Goal: Obtain resource: Download file/media

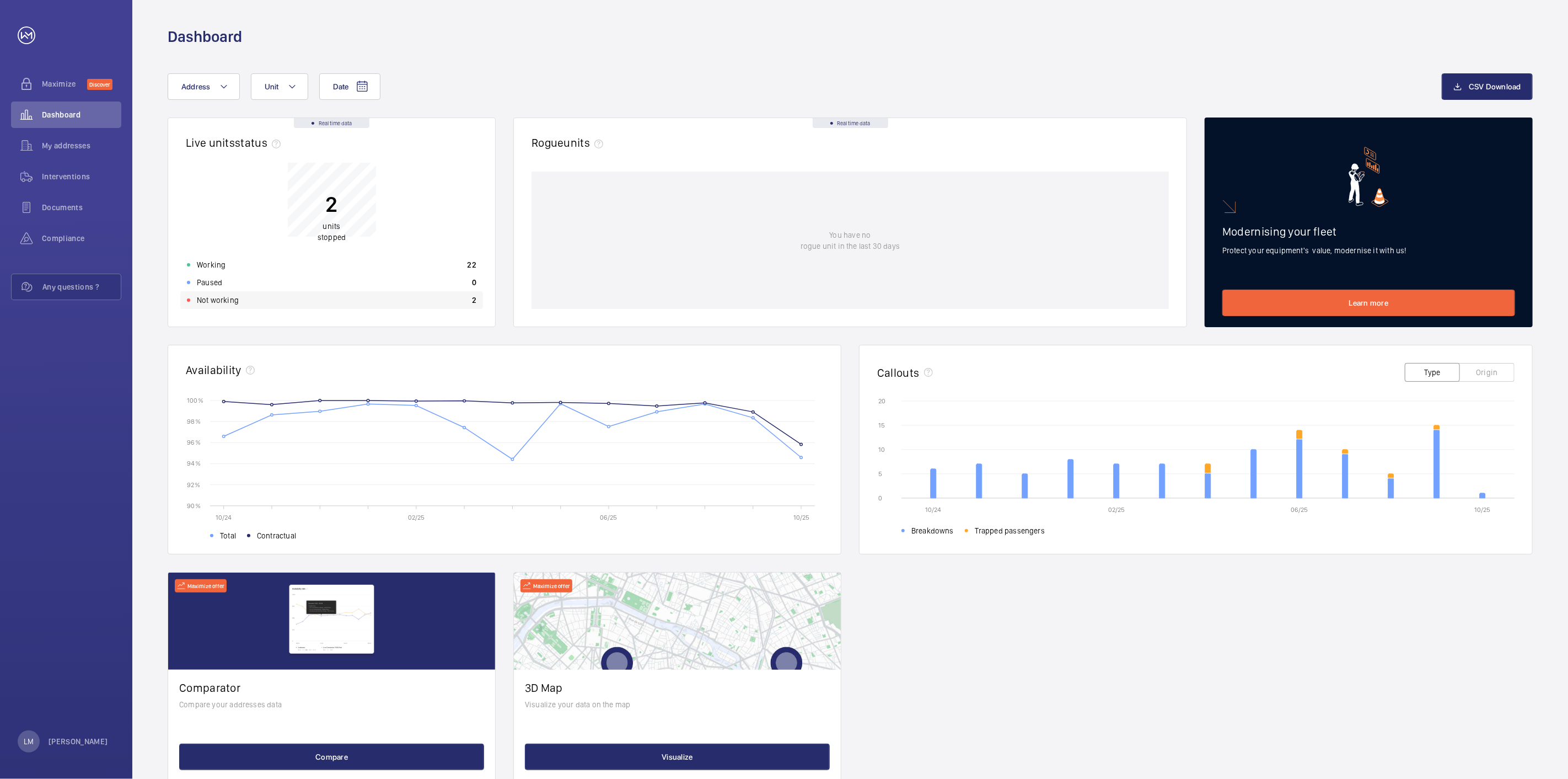
click at [469, 302] on div "Not working 2" at bounding box center [331, 300] width 303 height 18
click at [40, 196] on wm-front-icon-button at bounding box center [26, 207] width 31 height 26
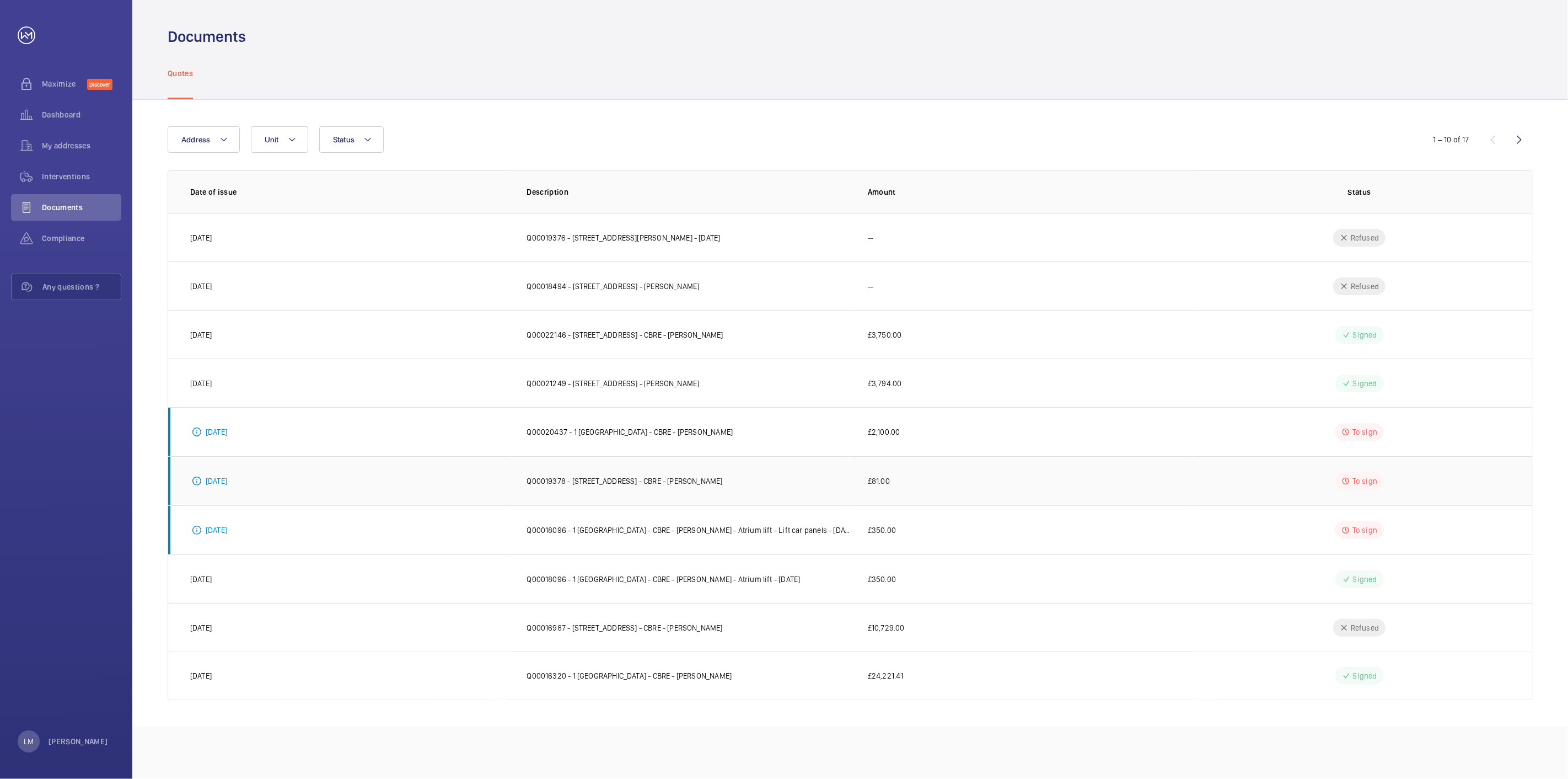
click at [612, 502] on td "Q00019378 - [STREET_ADDRESS] - CBRE - [PERSON_NAME]" at bounding box center [680, 481] width 341 height 49
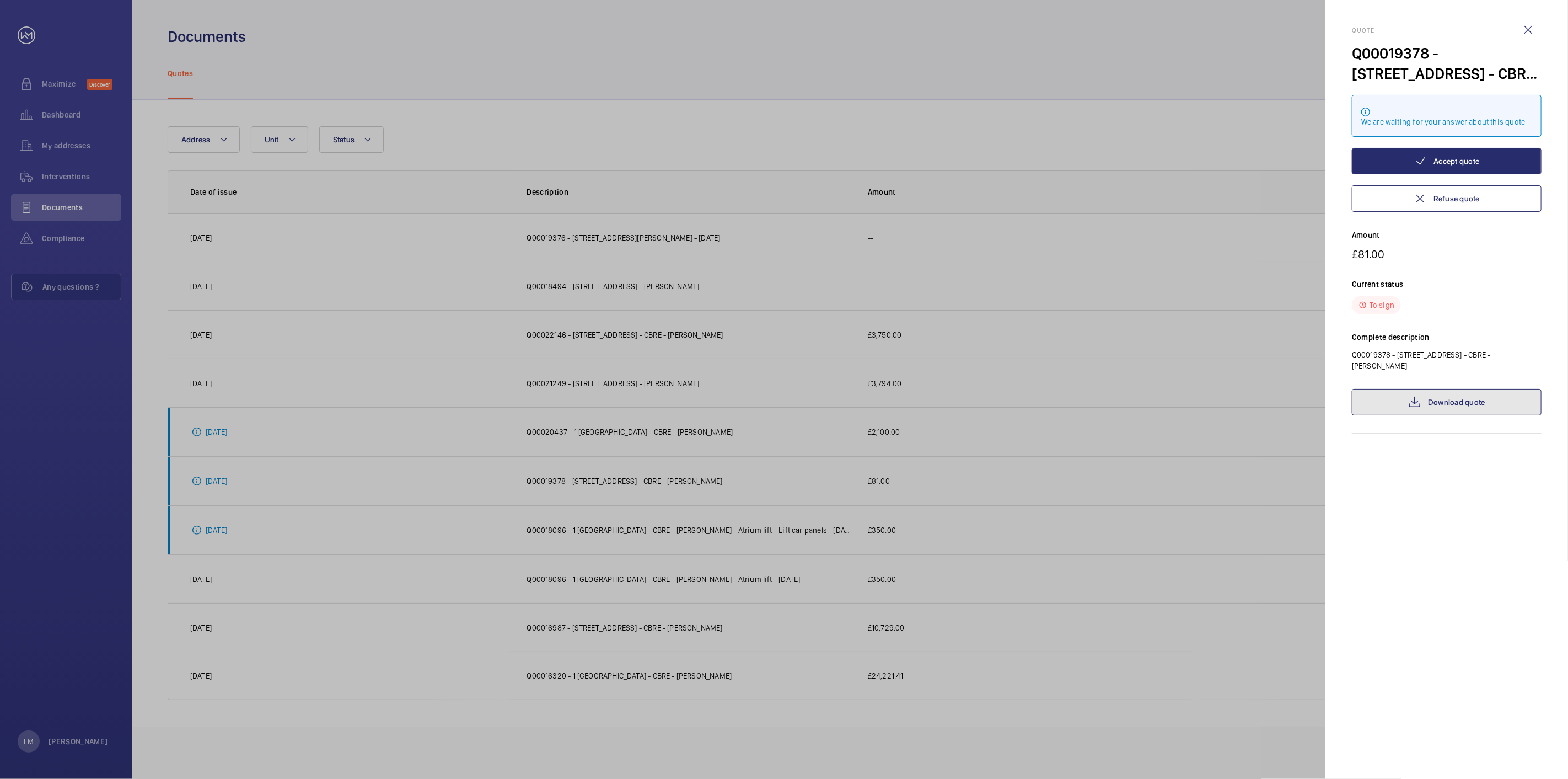
click at [1452, 394] on link "Download quote" at bounding box center [1447, 402] width 190 height 26
click at [765, 398] on div at bounding box center [784, 389] width 1568 height 779
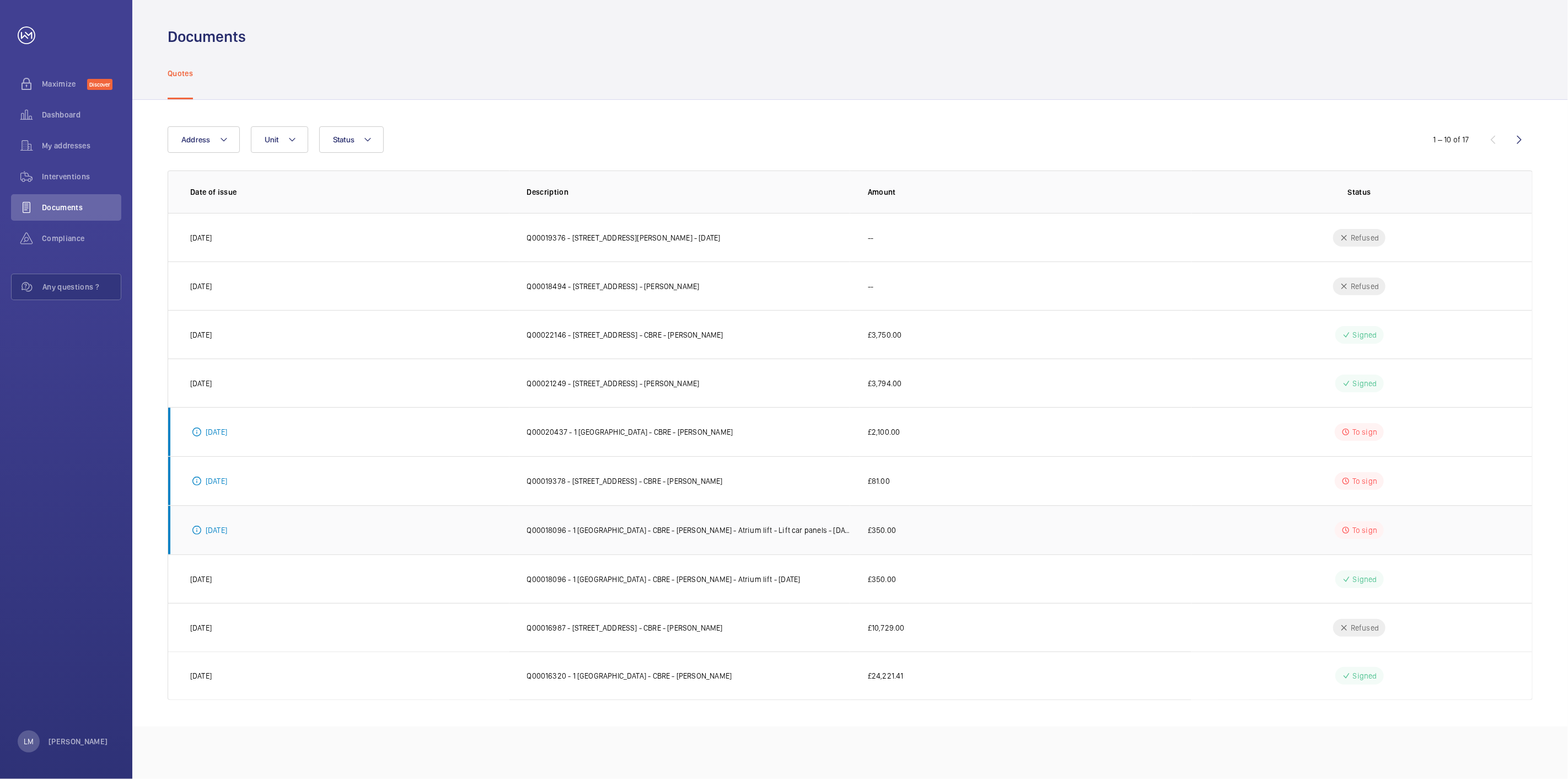
click at [643, 532] on p "Q00018096 - 1 [GEOGRAPHIC_DATA] - CBRE - [PERSON_NAME] - Atrium lift - Lift car…" at bounding box center [689, 530] width 324 height 11
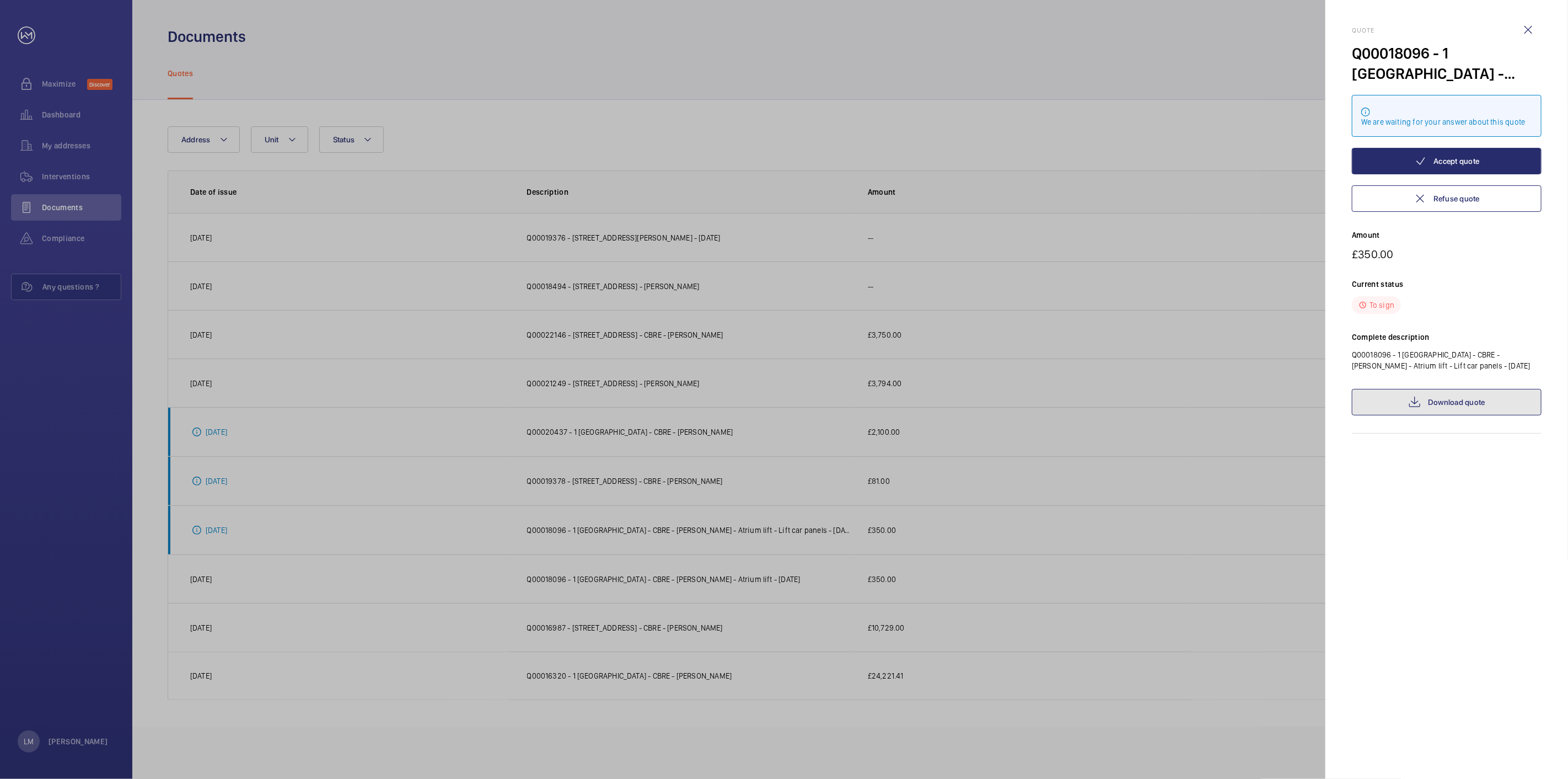
click at [1478, 398] on link "Download quote" at bounding box center [1447, 402] width 190 height 26
click at [810, 293] on div at bounding box center [784, 389] width 1568 height 779
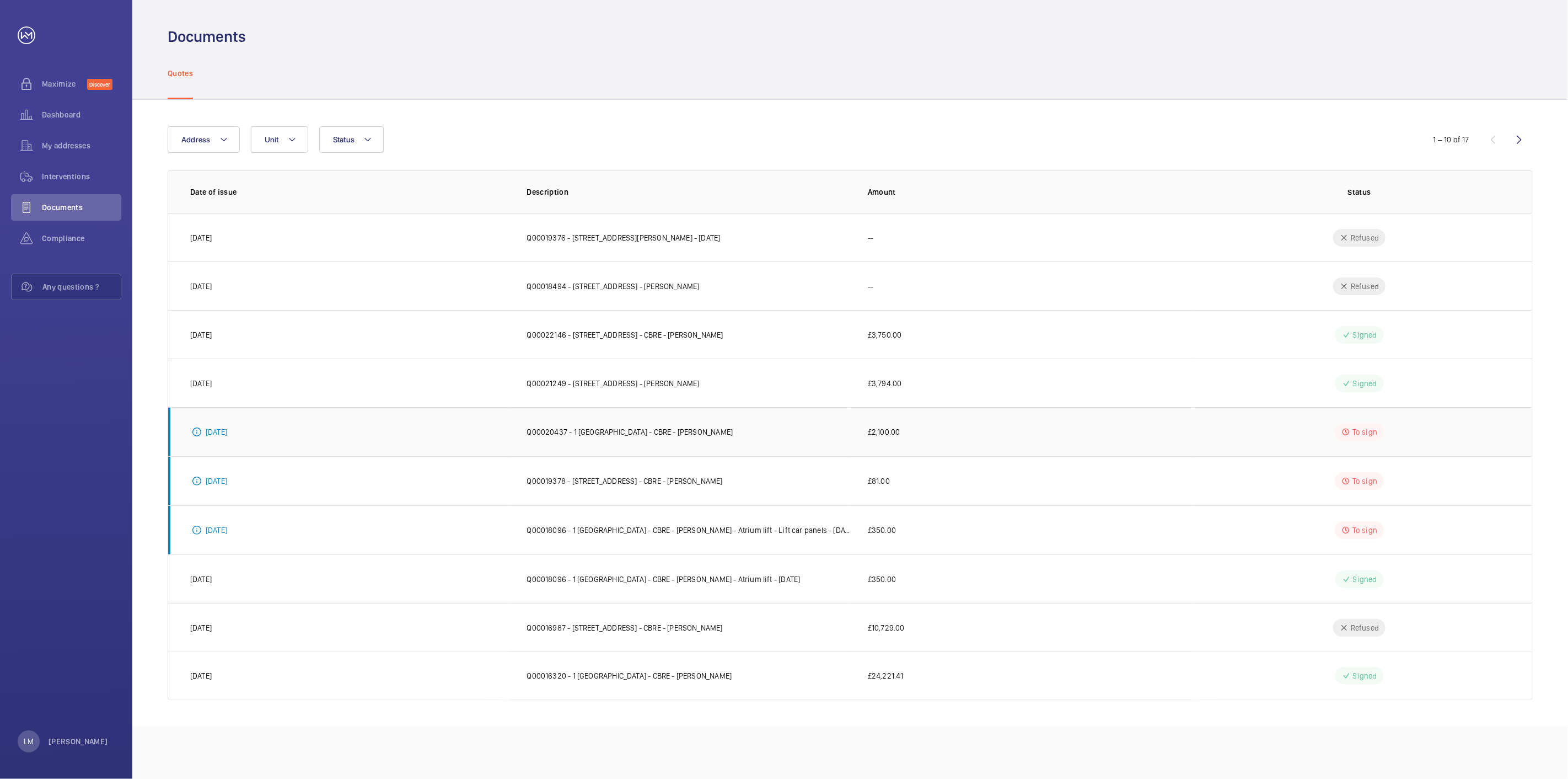
click at [665, 439] on td "Q00020437 - 1 [GEOGRAPHIC_DATA] - CBRE - [PERSON_NAME]" at bounding box center [680, 431] width 341 height 49
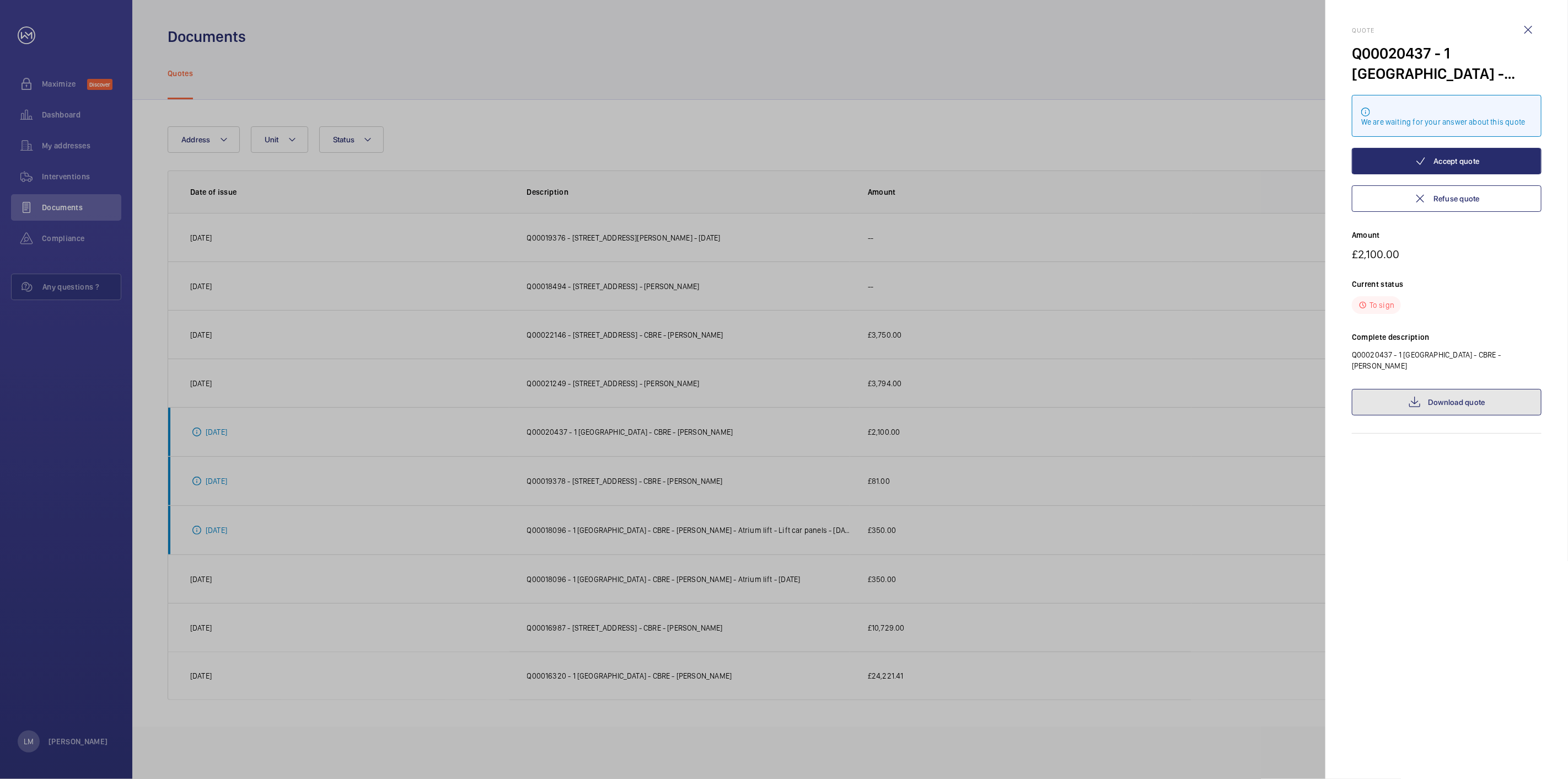
click at [1432, 395] on link "Download quote" at bounding box center [1447, 402] width 190 height 26
click at [939, 208] on div at bounding box center [784, 389] width 1568 height 779
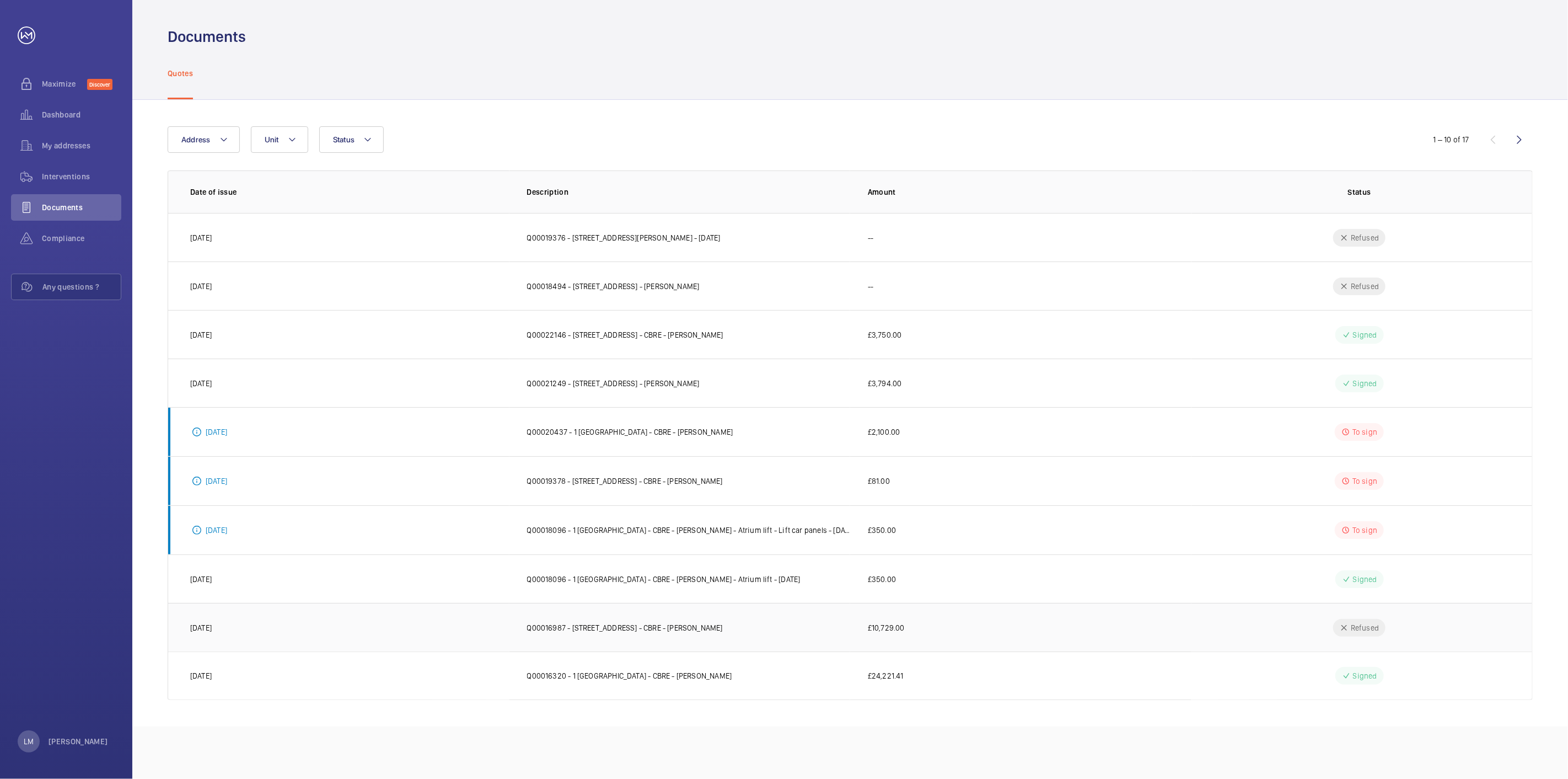
click at [617, 630] on p "Q00016987 - [STREET_ADDRESS] - CBRE - [PERSON_NAME]" at bounding box center [625, 628] width 196 height 11
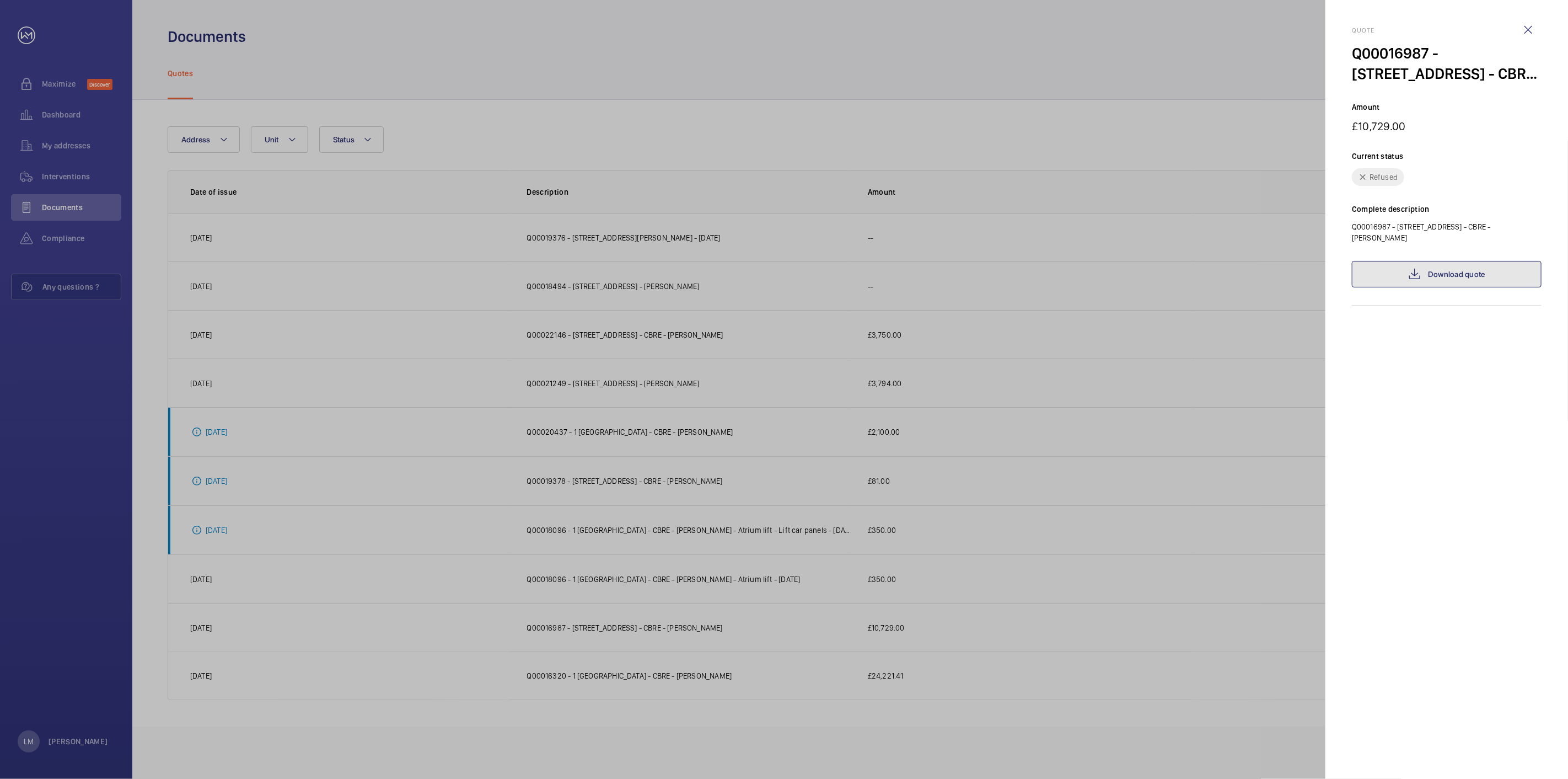
click at [1443, 264] on link "Download quote" at bounding box center [1447, 273] width 190 height 26
click at [1033, 163] on div at bounding box center [784, 389] width 1568 height 779
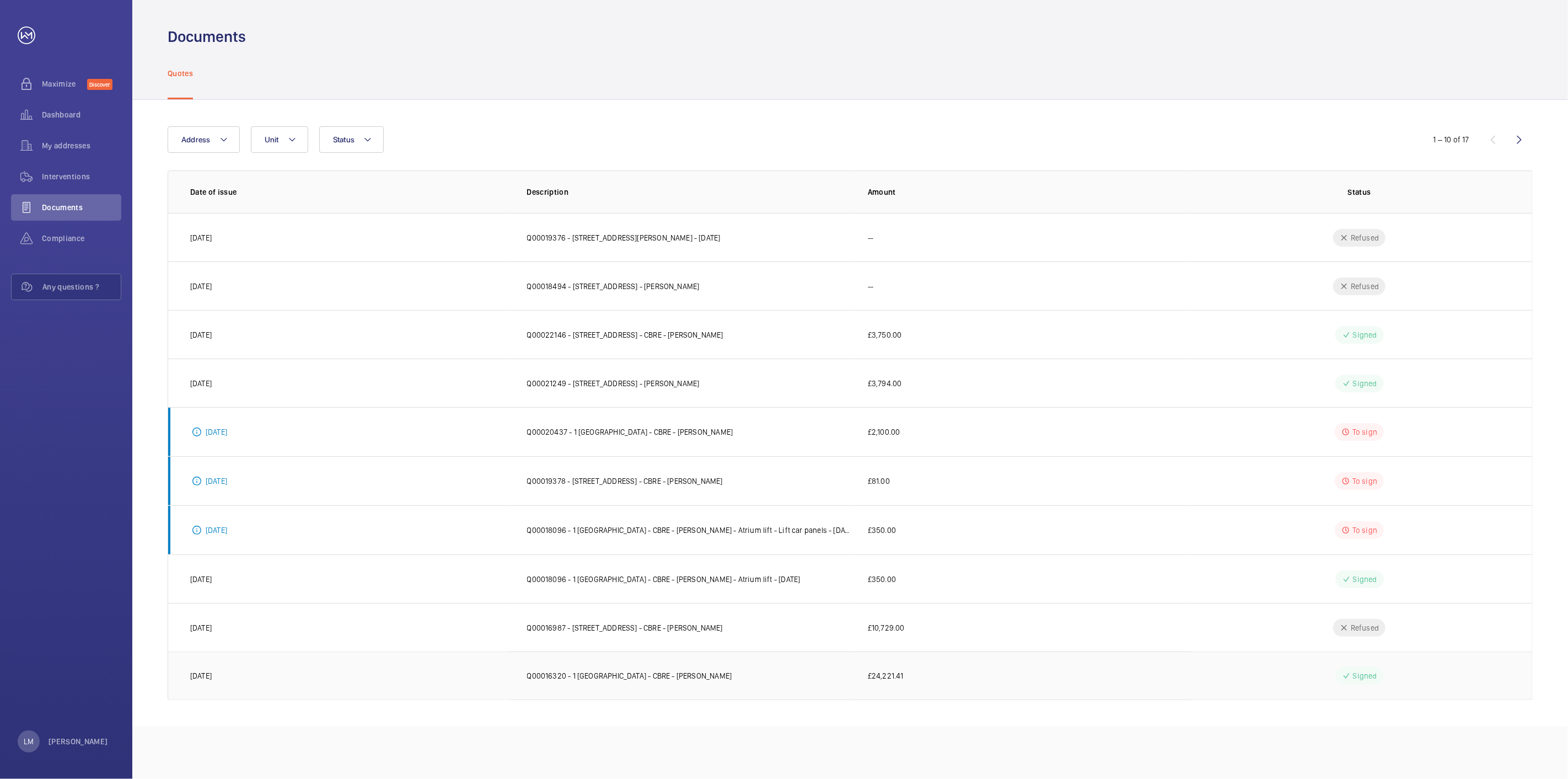
click at [651, 674] on p "Q00016320 - 1 [GEOGRAPHIC_DATA] - CBRE - [PERSON_NAME]" at bounding box center [629, 676] width 205 height 11
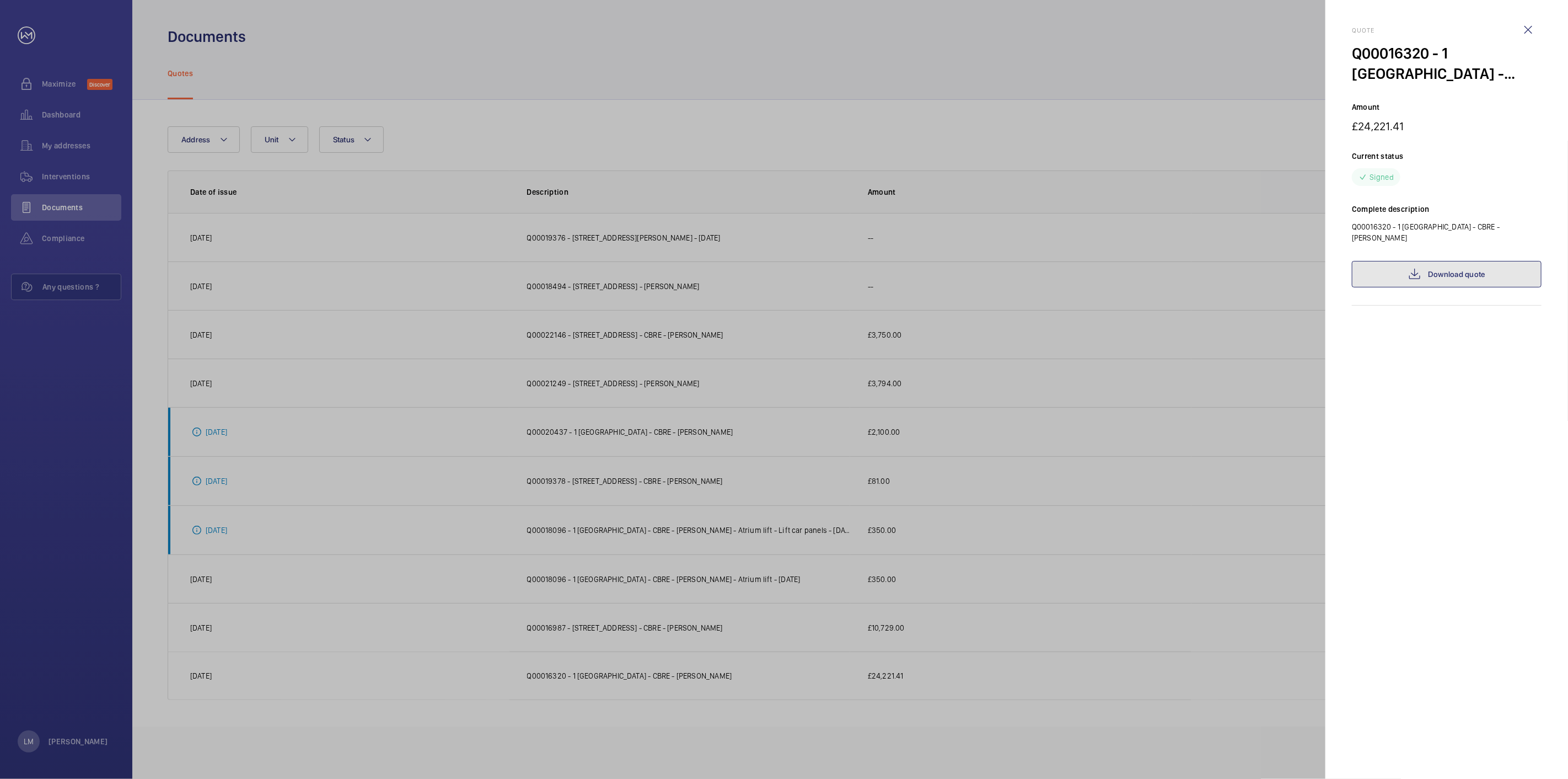
click at [1442, 269] on link "Download quote" at bounding box center [1447, 273] width 190 height 26
click at [803, 403] on div at bounding box center [784, 389] width 1568 height 779
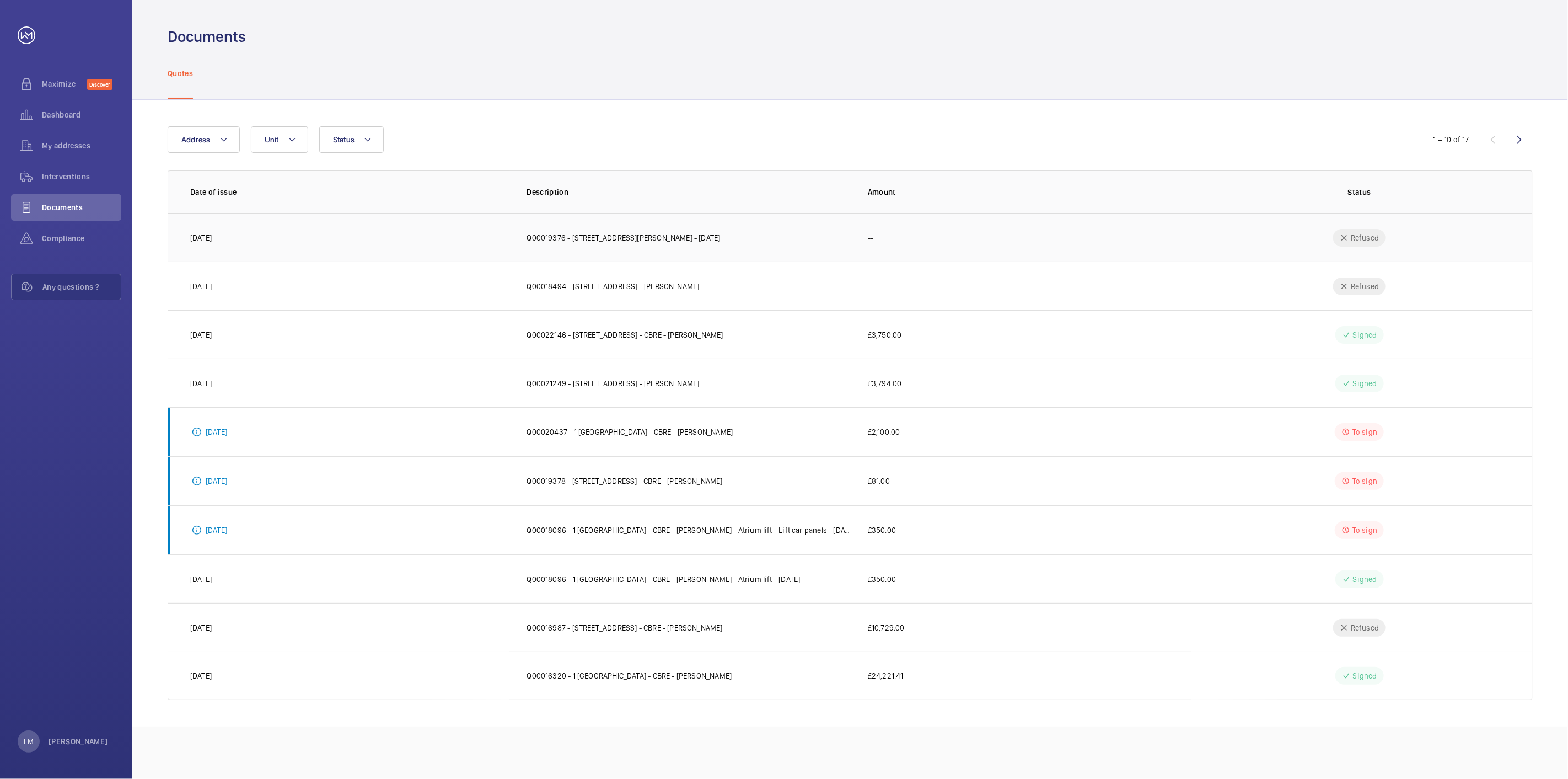
click at [715, 241] on p "Q00019376 - [STREET_ADDRESS][PERSON_NAME] - [DATE]" at bounding box center [624, 238] width 194 height 11
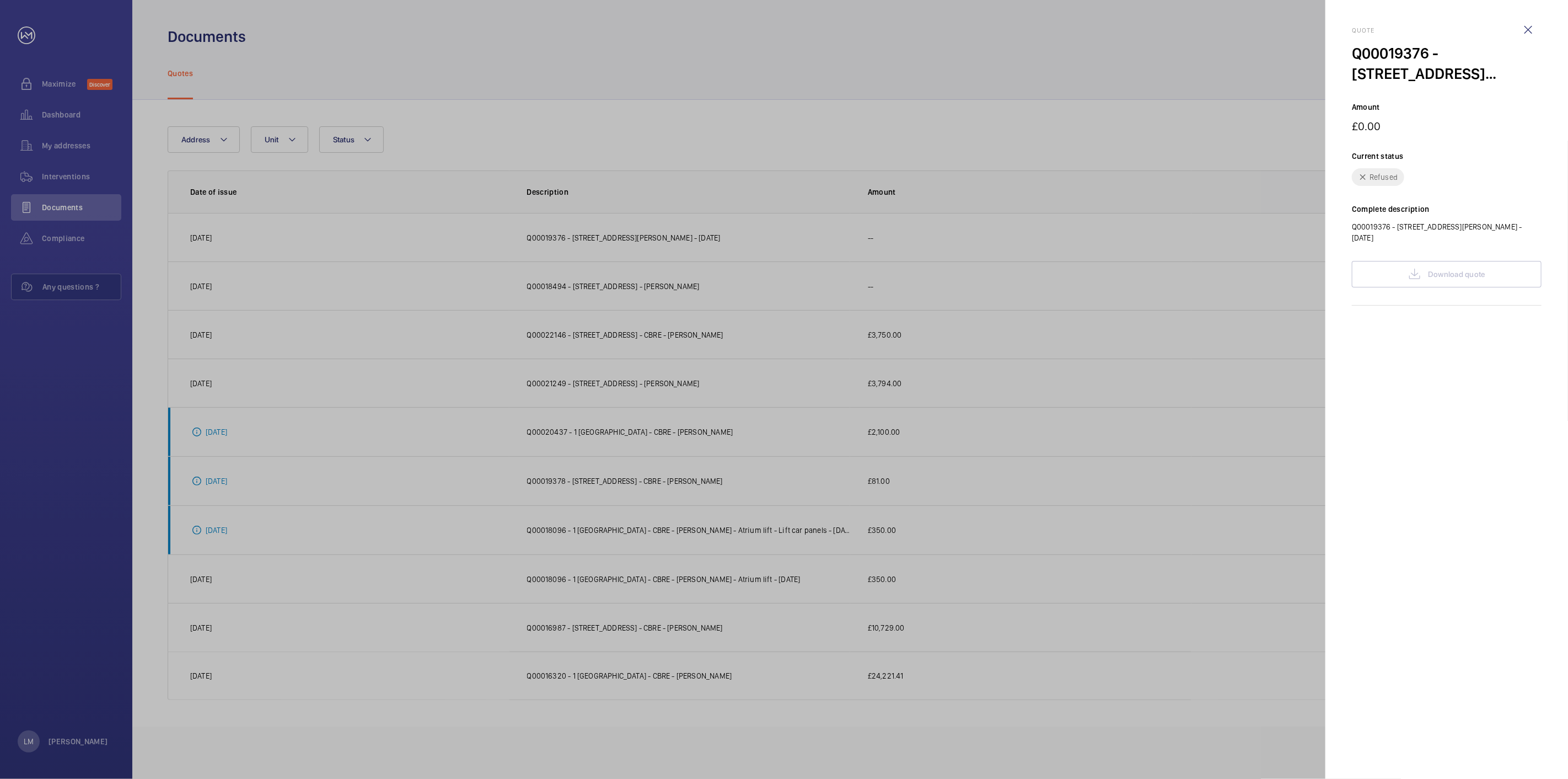
click at [702, 287] on div at bounding box center [784, 389] width 1568 height 779
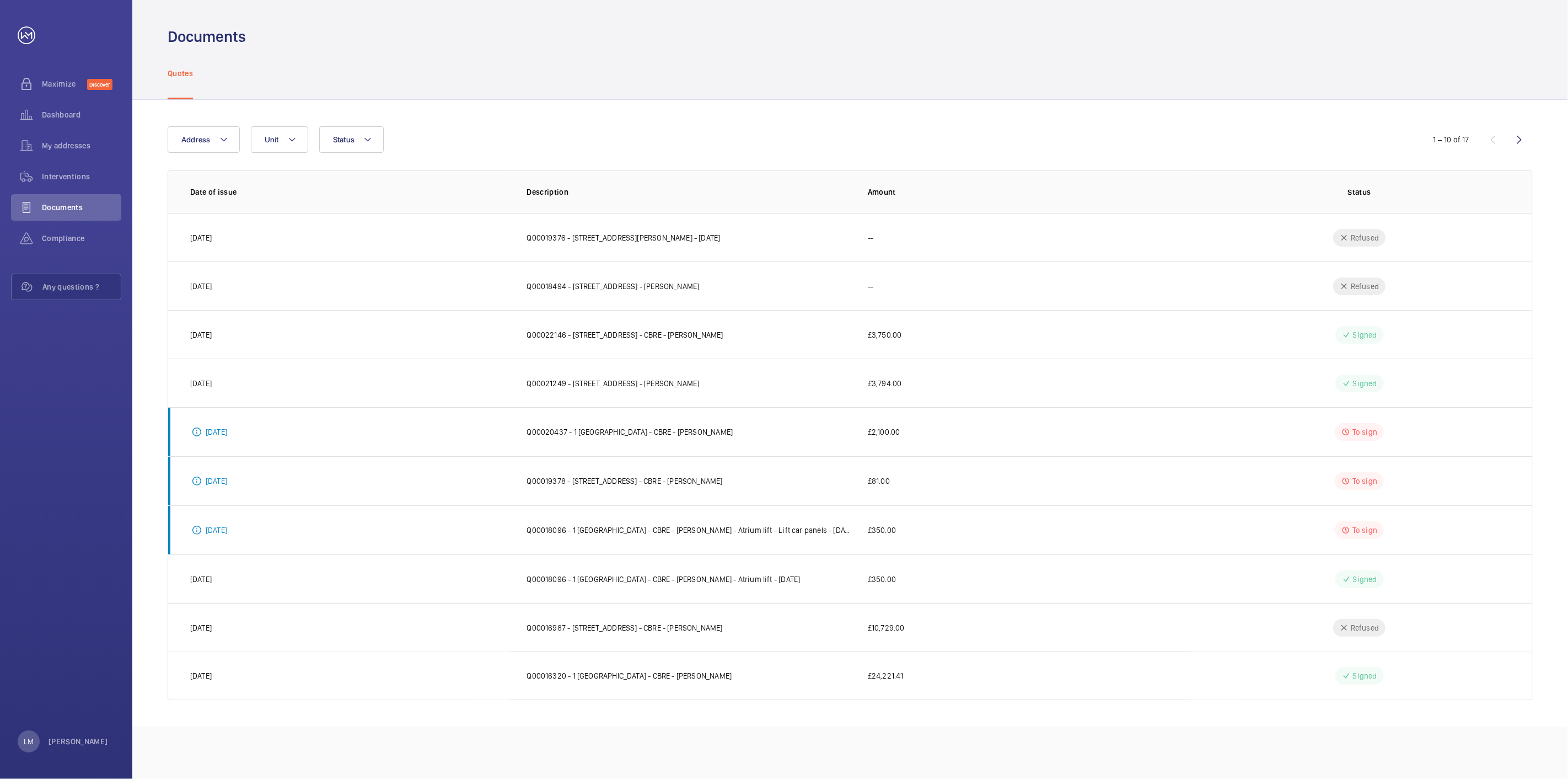
click at [659, 291] on mat-sidenav-container "Maximize Discover Dashboard My addresses Interventions Documents Compliance Any…" at bounding box center [784, 389] width 1568 height 779
click at [659, 291] on p "Q00018494 - [STREET_ADDRESS] - [PERSON_NAME]" at bounding box center [614, 286] width 173 height 11
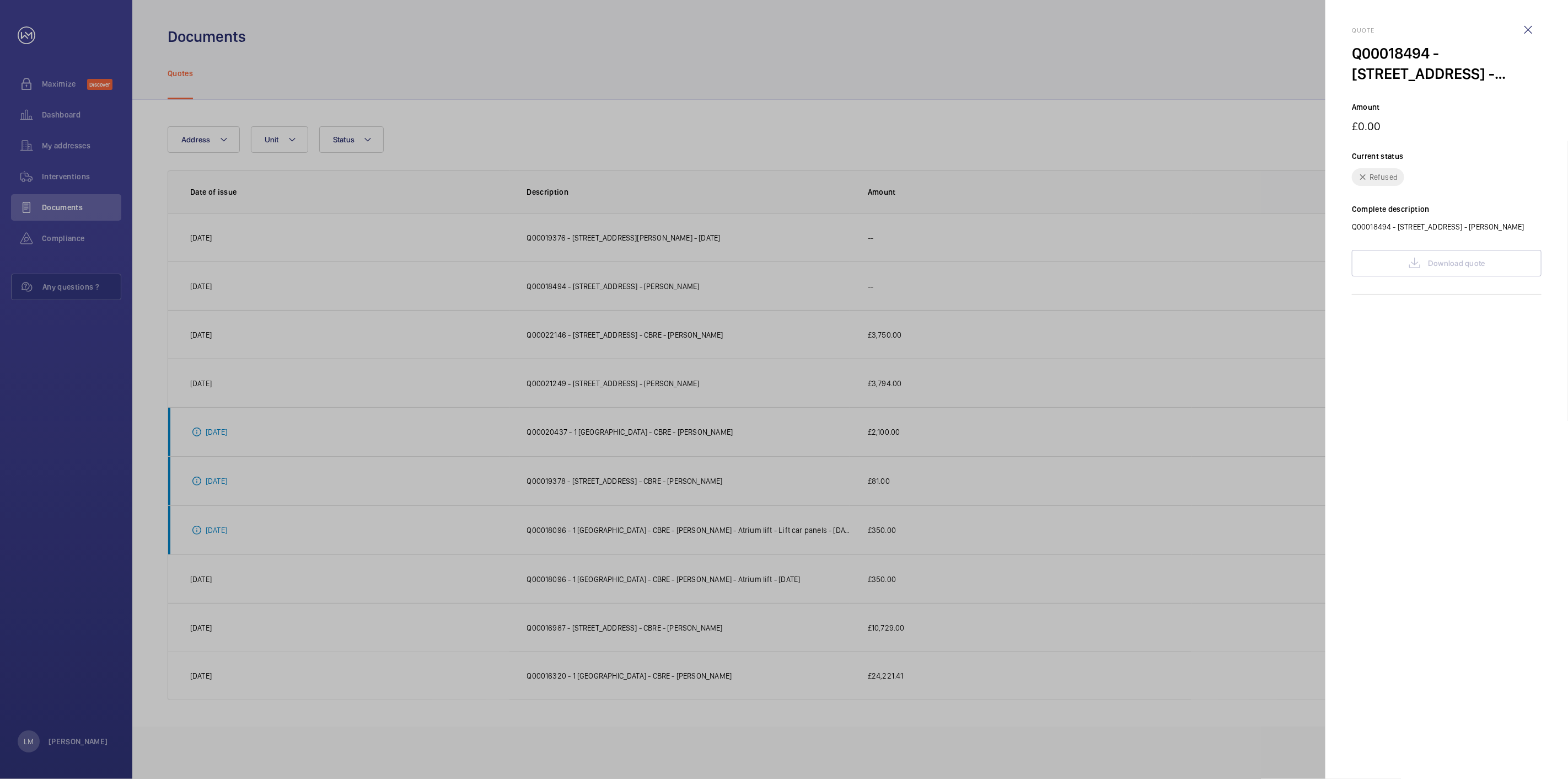
click at [660, 305] on div at bounding box center [784, 389] width 1568 height 779
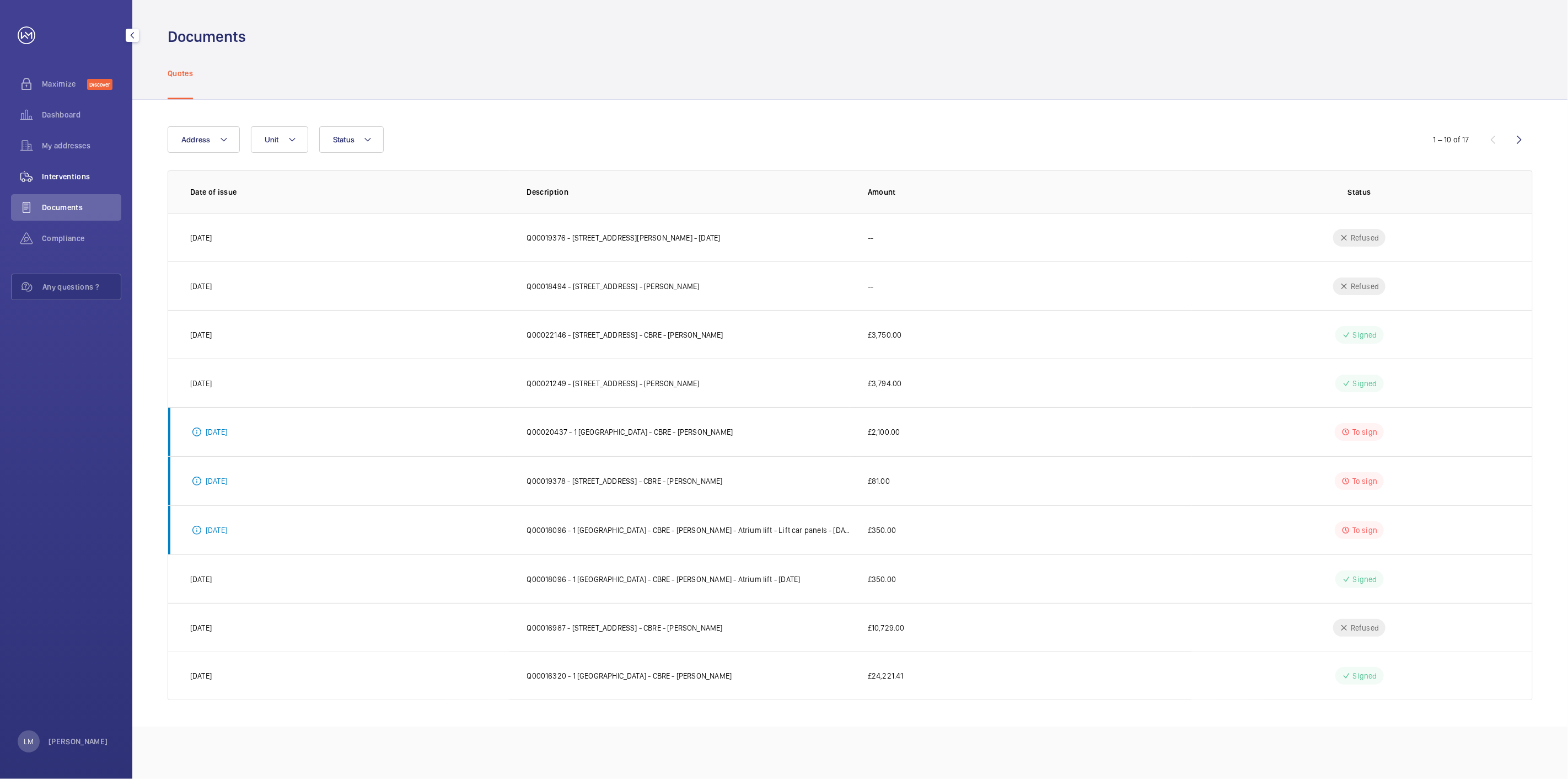
click at [61, 177] on span "Interventions" at bounding box center [82, 177] width 79 height 11
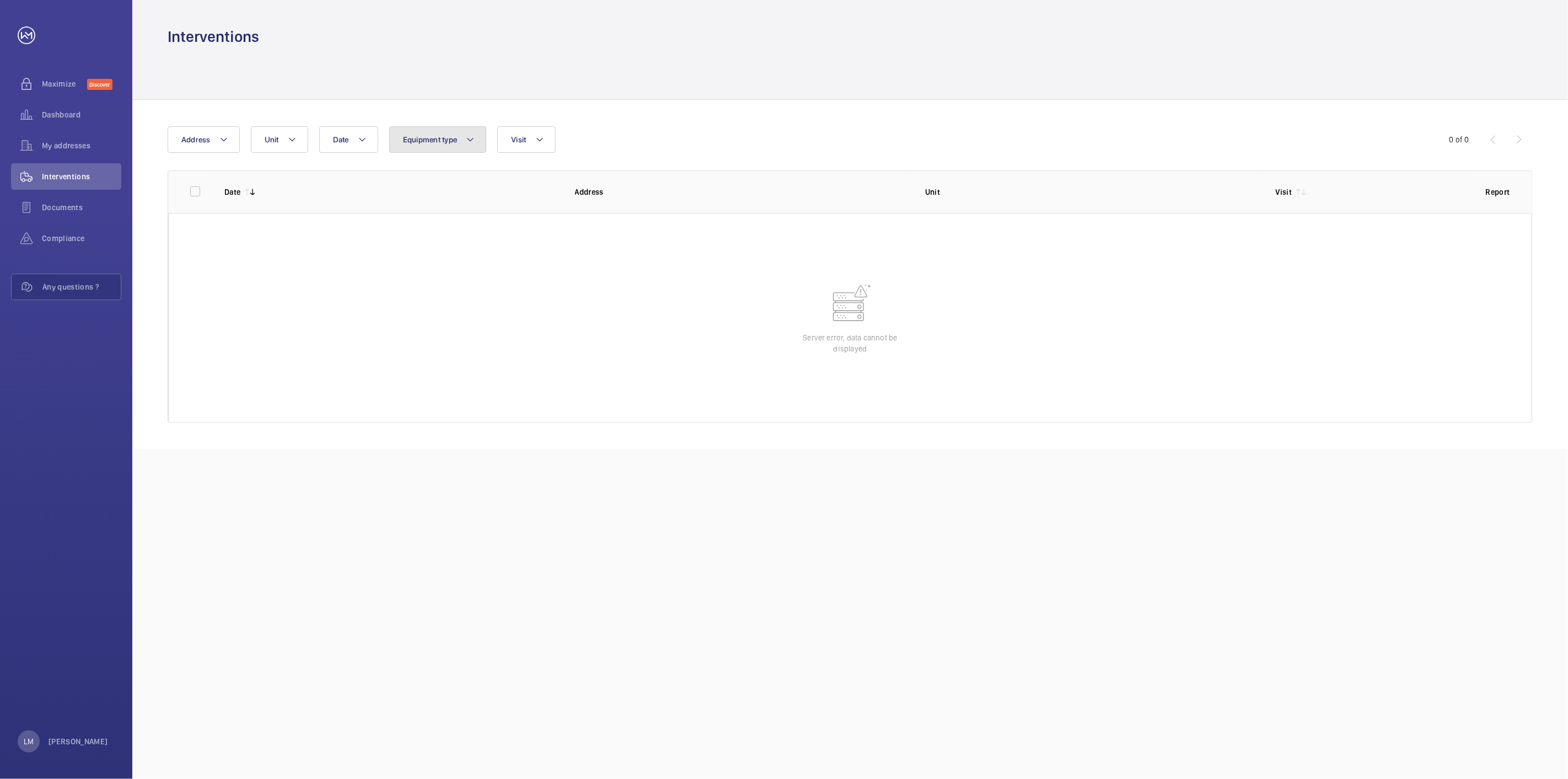
click at [405, 142] on span "Equipment type" at bounding box center [430, 139] width 55 height 9
click at [480, 95] on div at bounding box center [850, 73] width 1365 height 52
click at [266, 144] on button "Unit" at bounding box center [279, 139] width 57 height 26
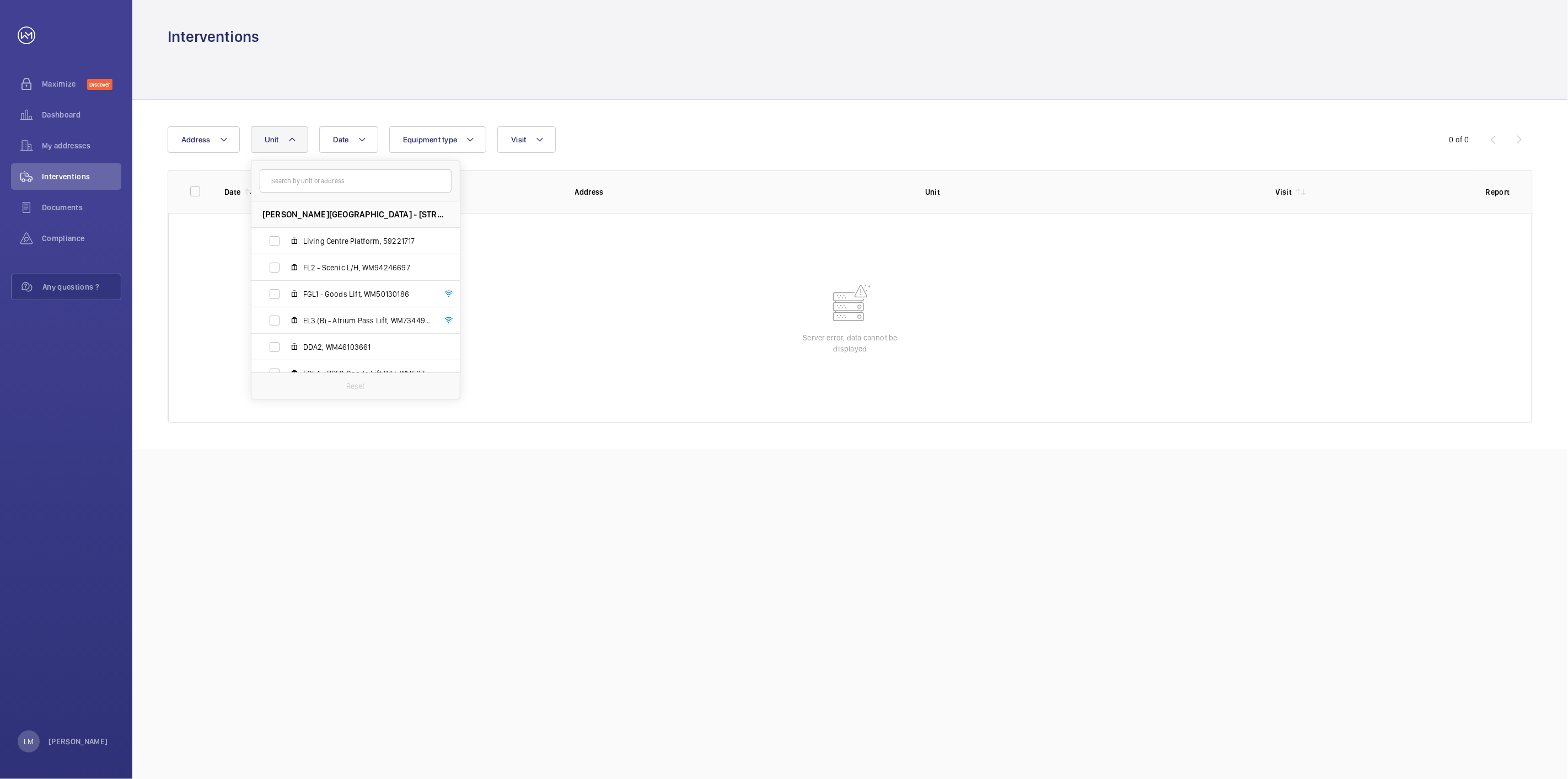
click at [266, 144] on button "Unit" at bounding box center [279, 139] width 57 height 26
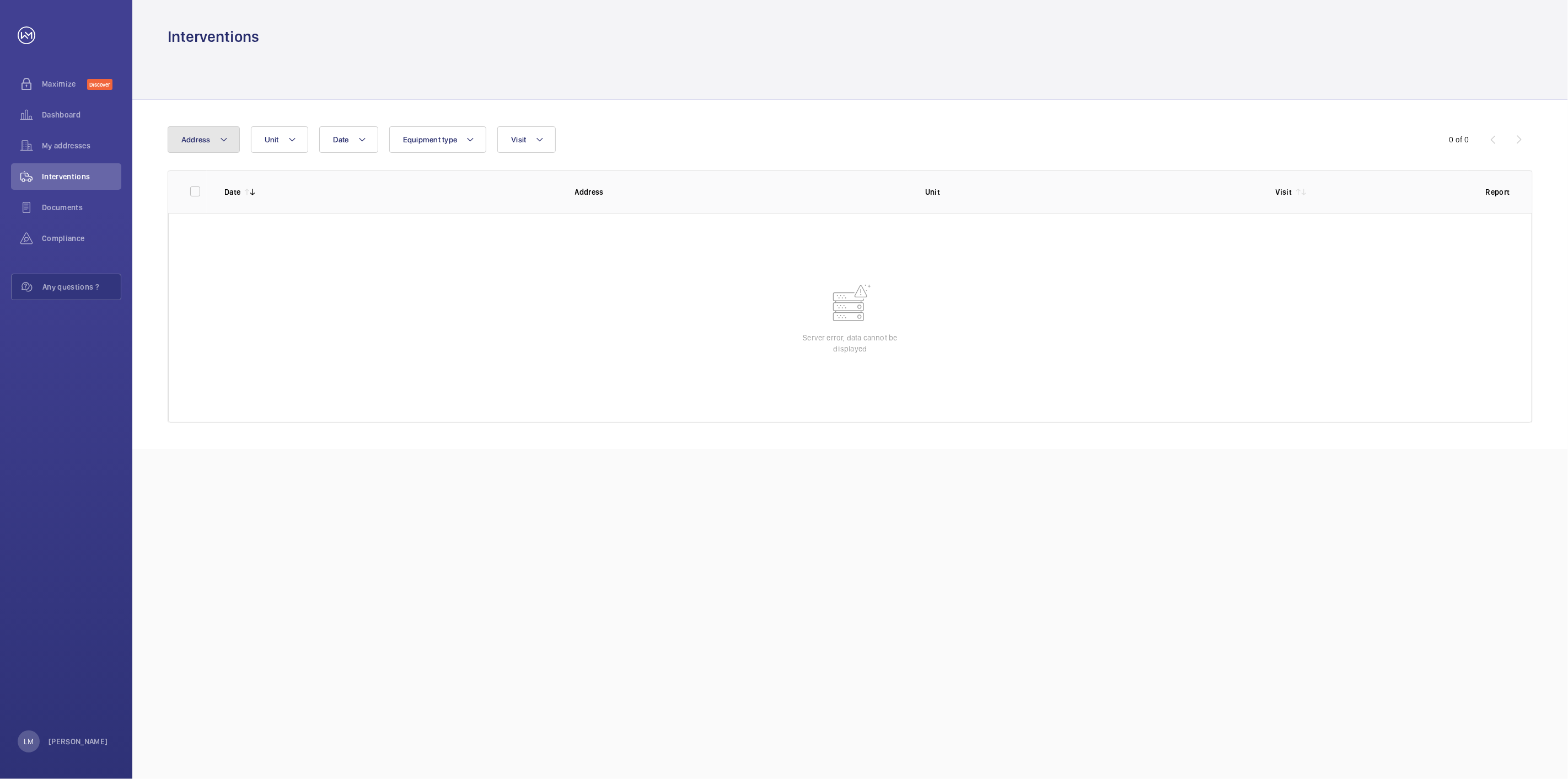
click at [215, 143] on button "Address" at bounding box center [203, 139] width 72 height 26
click at [246, 209] on span "[PERSON_NAME][GEOGRAPHIC_DATA] - [STREET_ADDRESS]" at bounding box center [273, 214] width 152 height 11
click at [195, 208] on input "[PERSON_NAME][GEOGRAPHIC_DATA] - [STREET_ADDRESS]" at bounding box center [184, 214] width 22 height 22
checkbox input "true"
click at [298, 105] on div "Date Address [STREET_ADDRESS][PERSON_NAME] Reset Unit Equipment type Visit 0 of…" at bounding box center [850, 274] width 1436 height 349
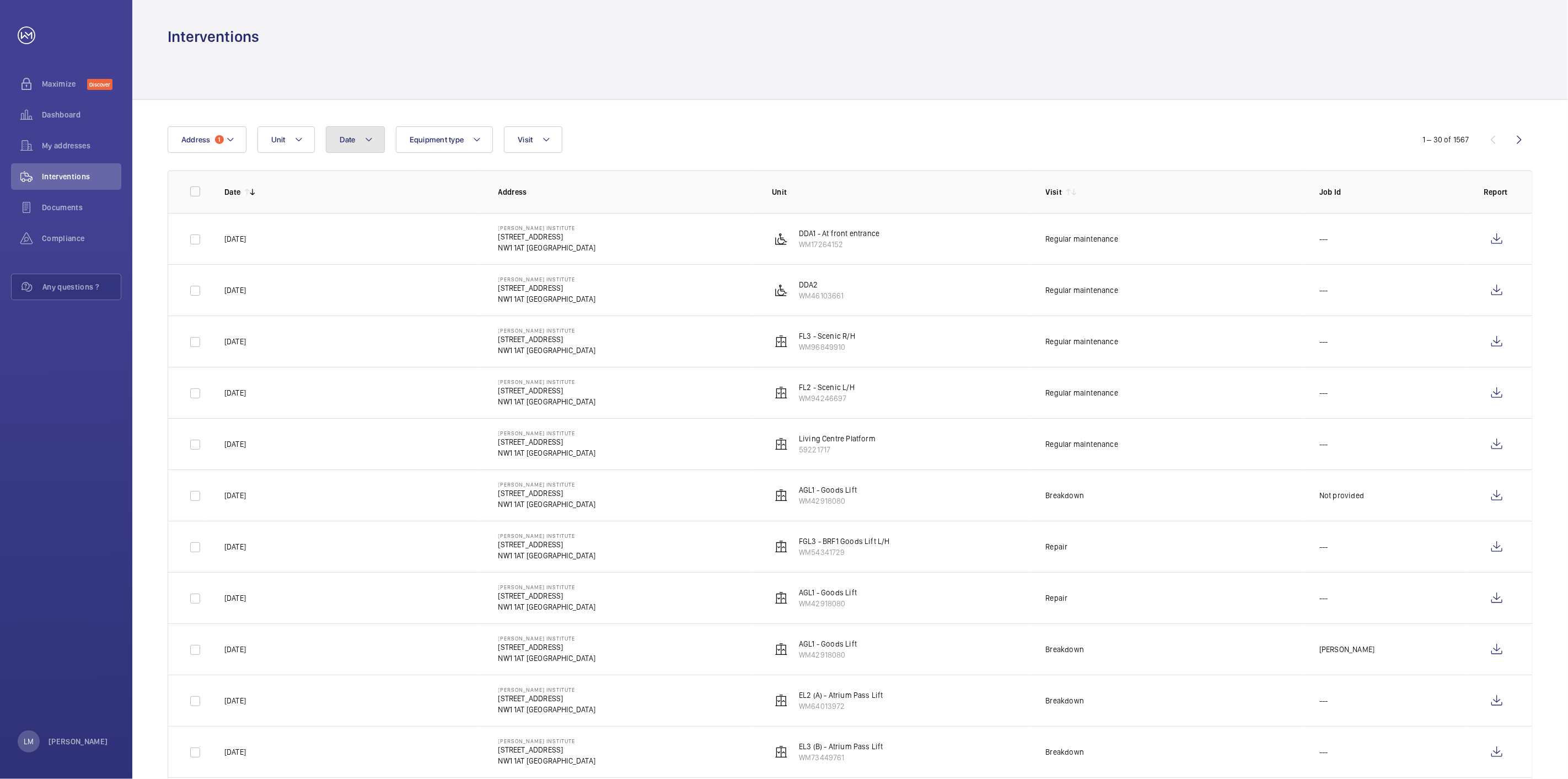
click at [357, 136] on button "Date" at bounding box center [355, 139] width 59 height 26
click at [357, 221] on mat-icon at bounding box center [355, 220] width 13 height 13
click at [438, 266] on span "1" at bounding box center [437, 267] width 21 height 21
type input "[DATE]"
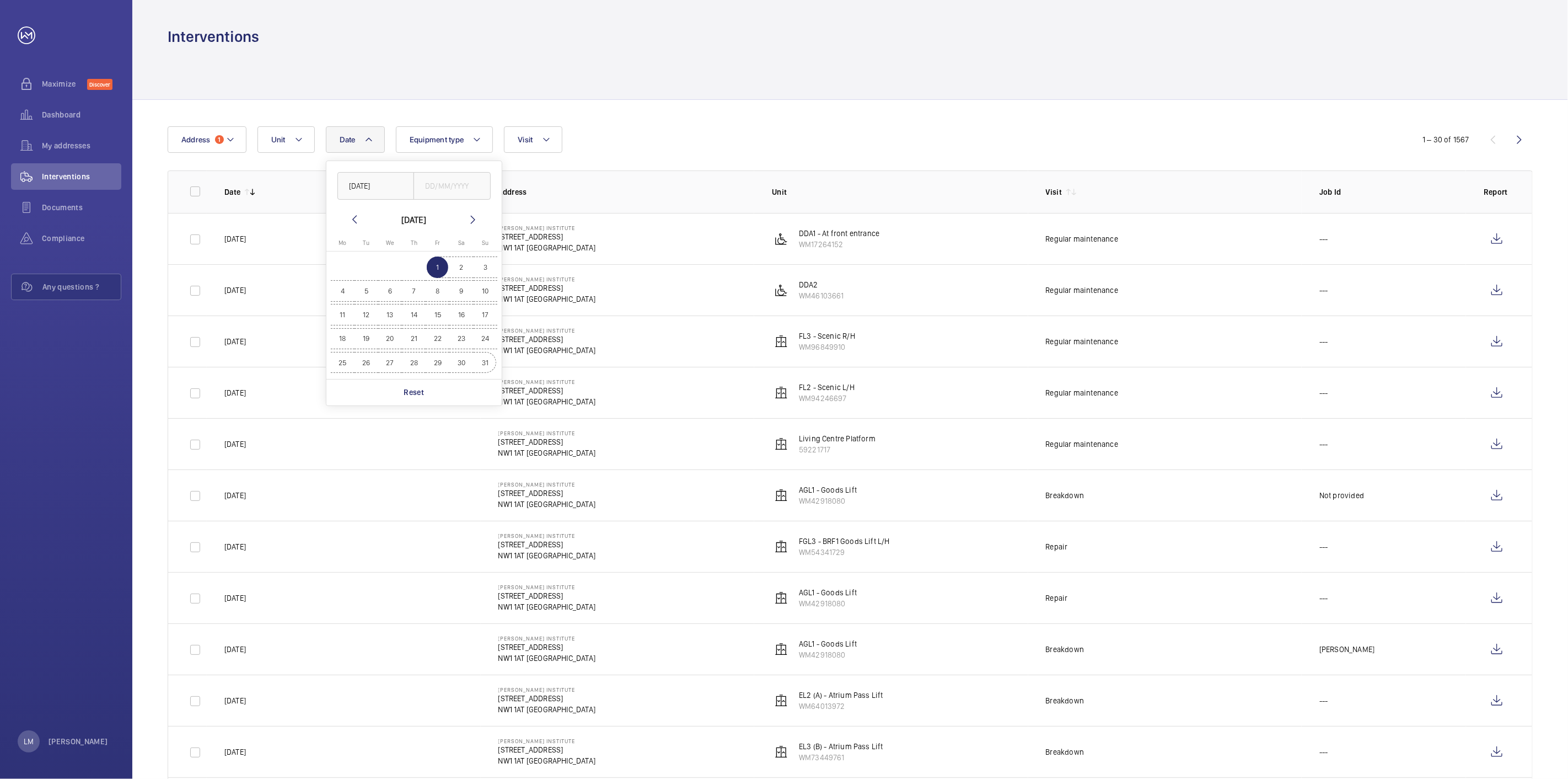
click at [481, 365] on span "31" at bounding box center [485, 362] width 21 height 21
type input "[DATE]"
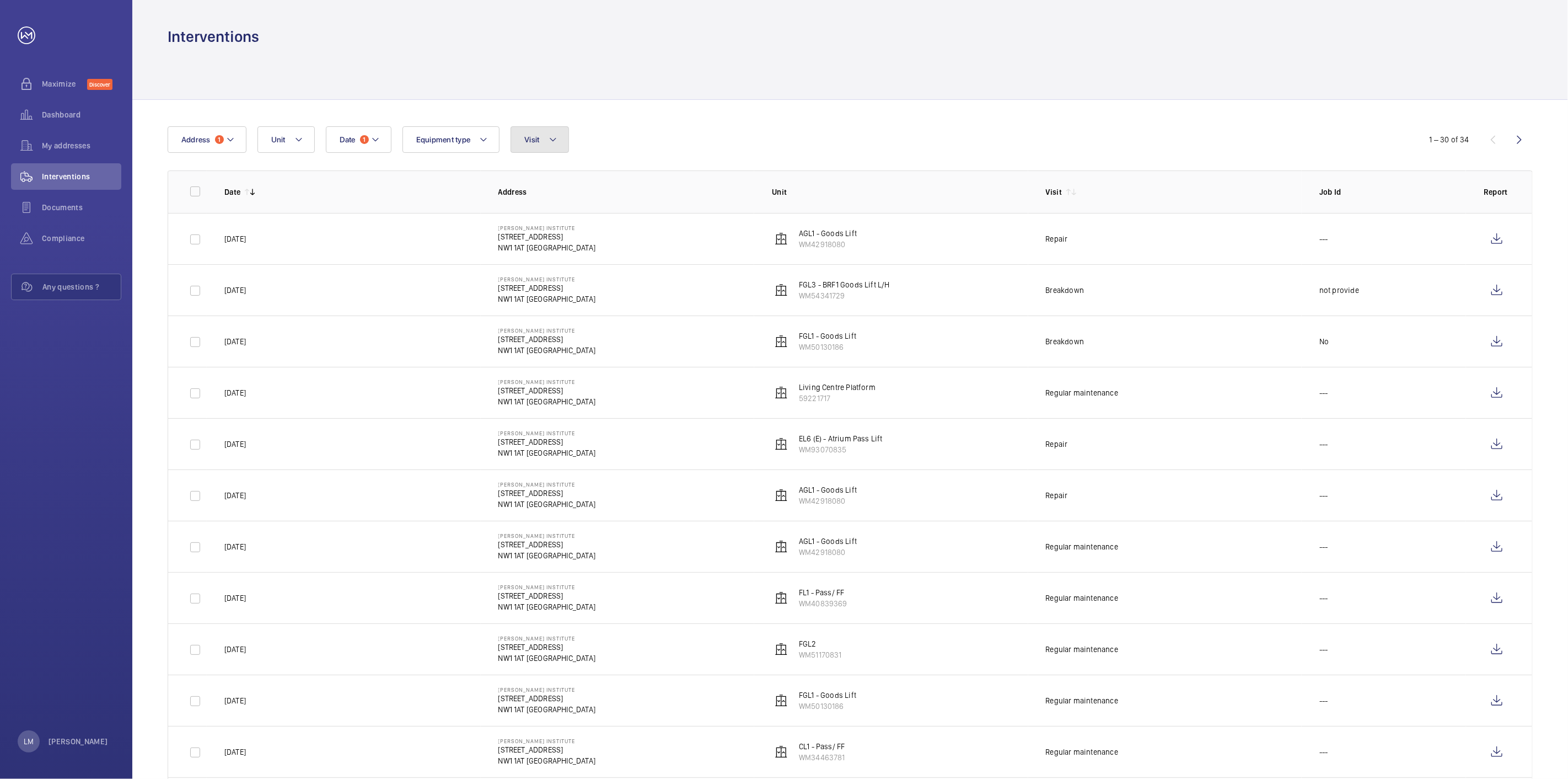
click at [549, 130] on button "Visit" at bounding box center [539, 139] width 58 height 26
click at [571, 254] on span "Regular maintenance" at bounding box center [616, 254] width 152 height 11
click at [538, 254] on input "Regular maintenance" at bounding box center [527, 254] width 22 height 22
checkbox input "true"
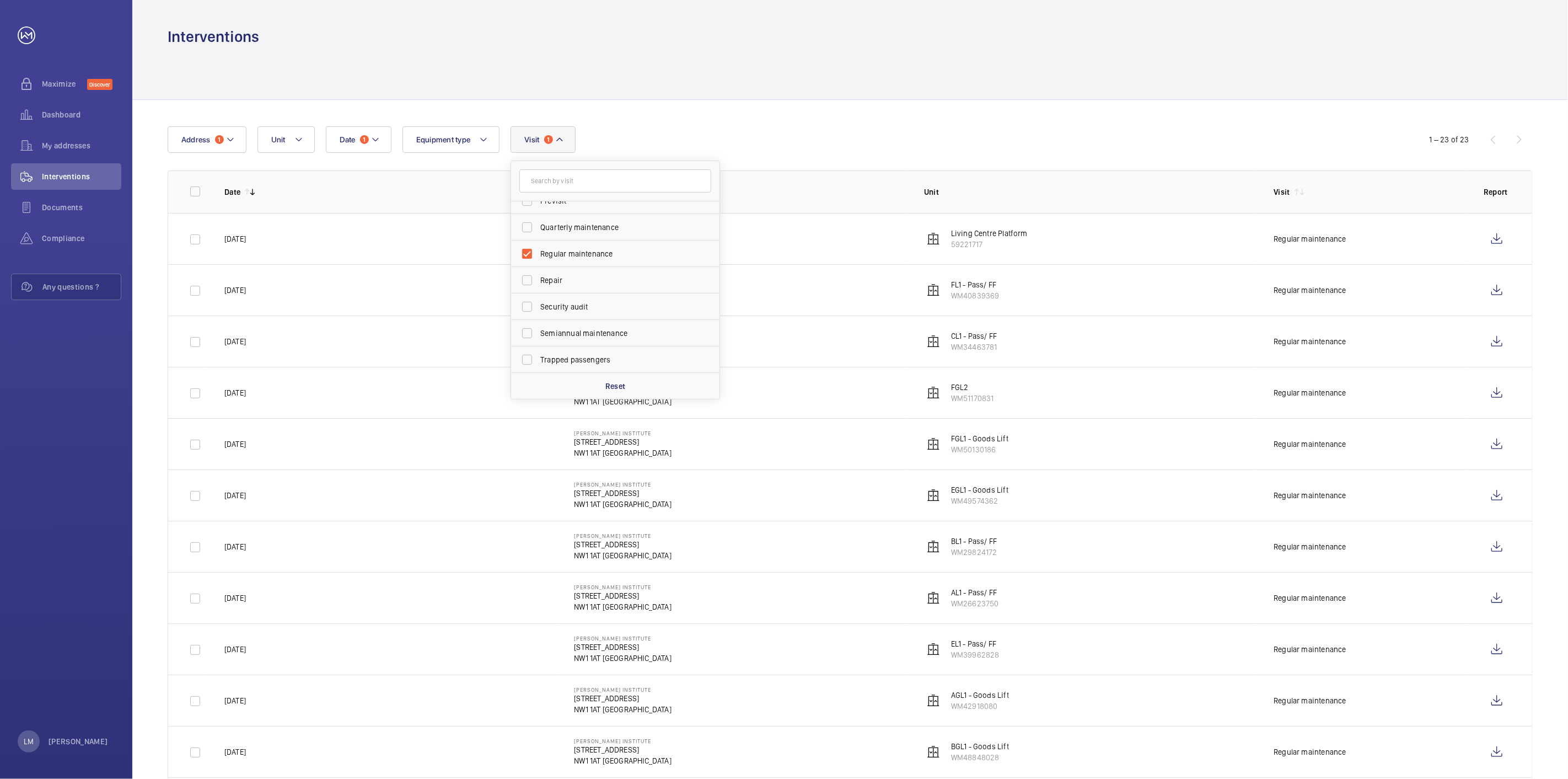
click at [1059, 152] on div "Date 1 Address 1 Unit Equipment type Visit 1 Annual maintenance Breakdown Clien…" at bounding box center [783, 139] width 1233 height 26
click at [201, 191] on input "checkbox" at bounding box center [195, 191] width 22 height 22
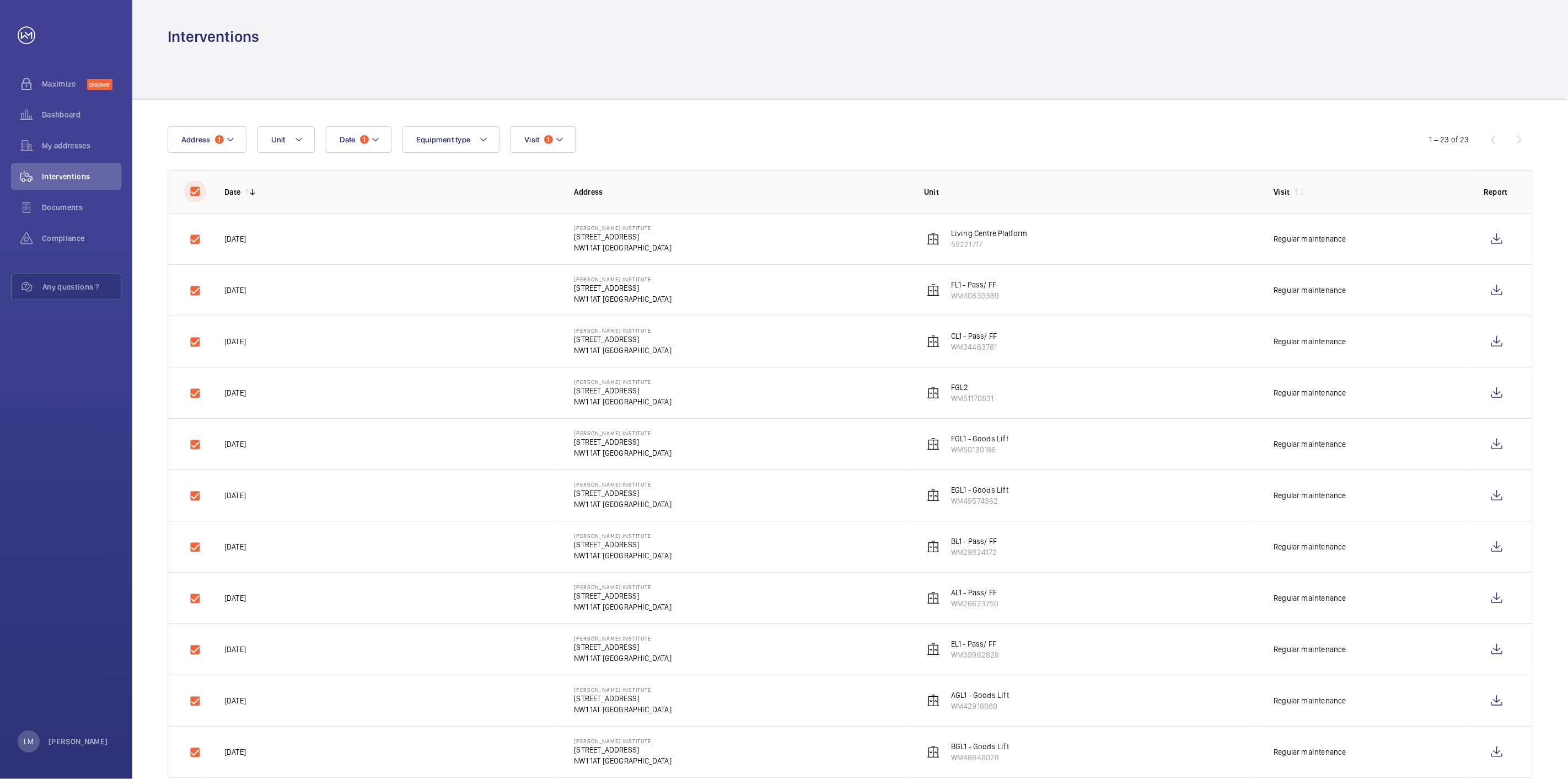
checkbox input "true"
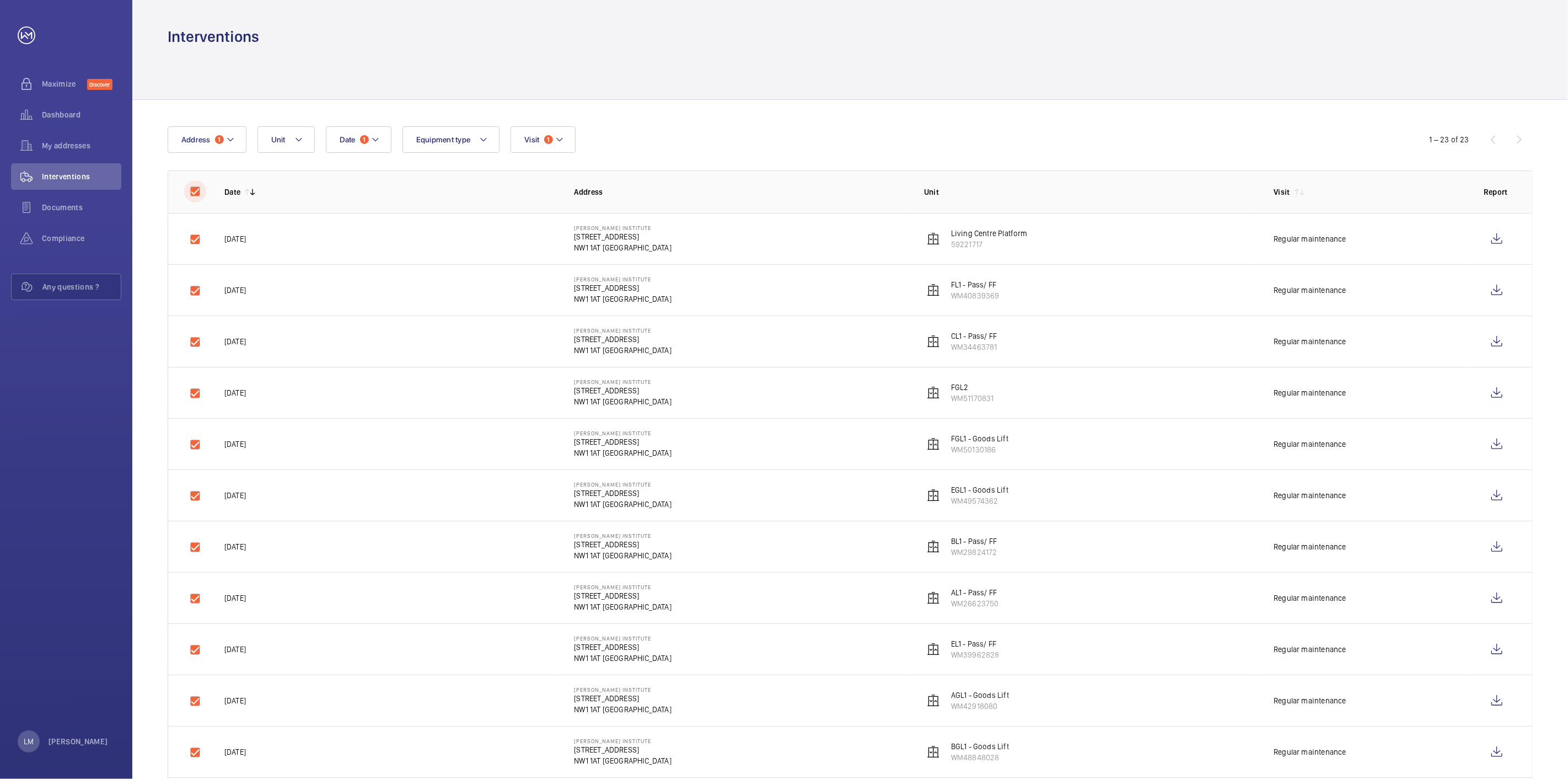
checkbox input "true"
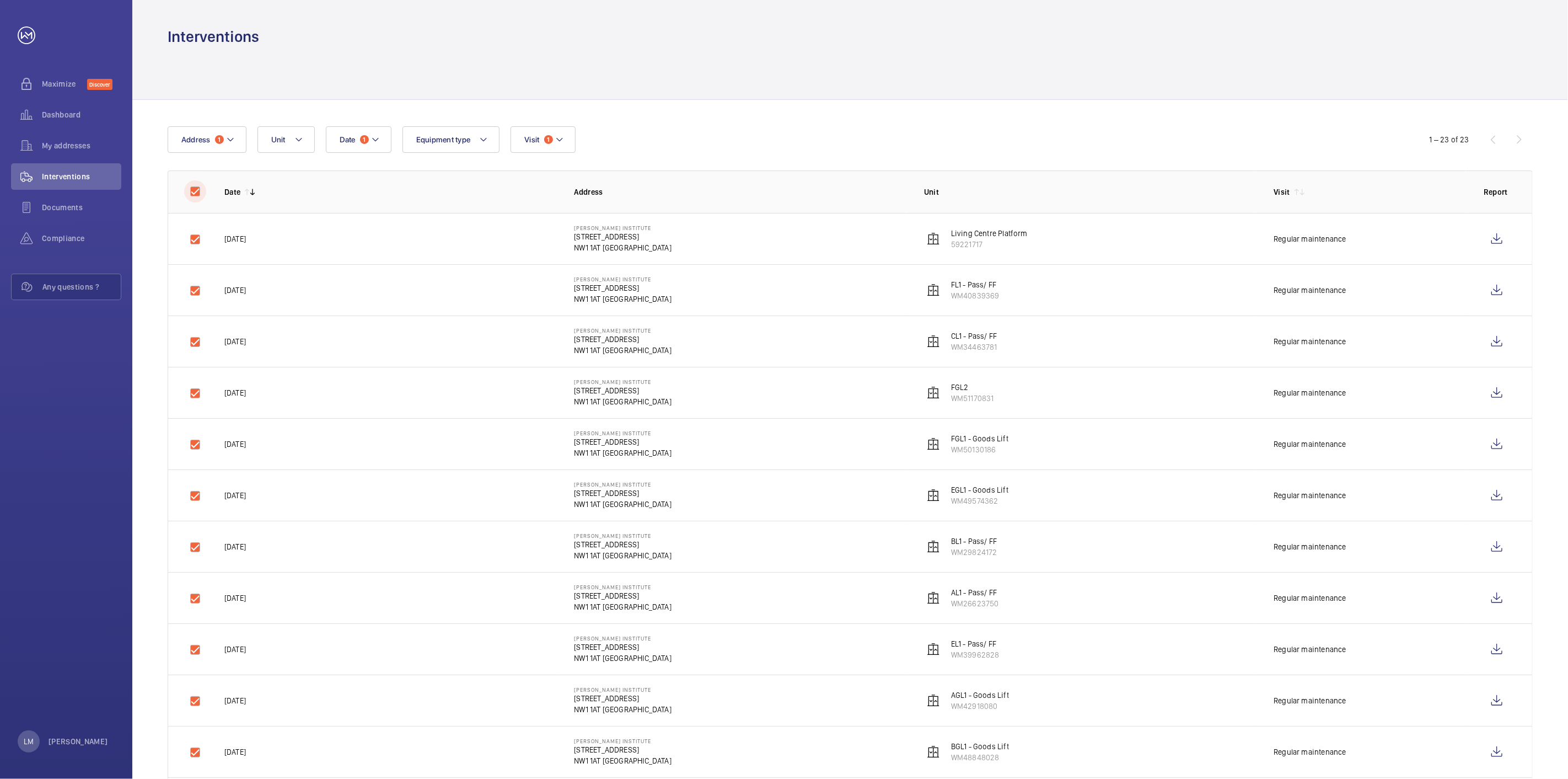
checkbox input "true"
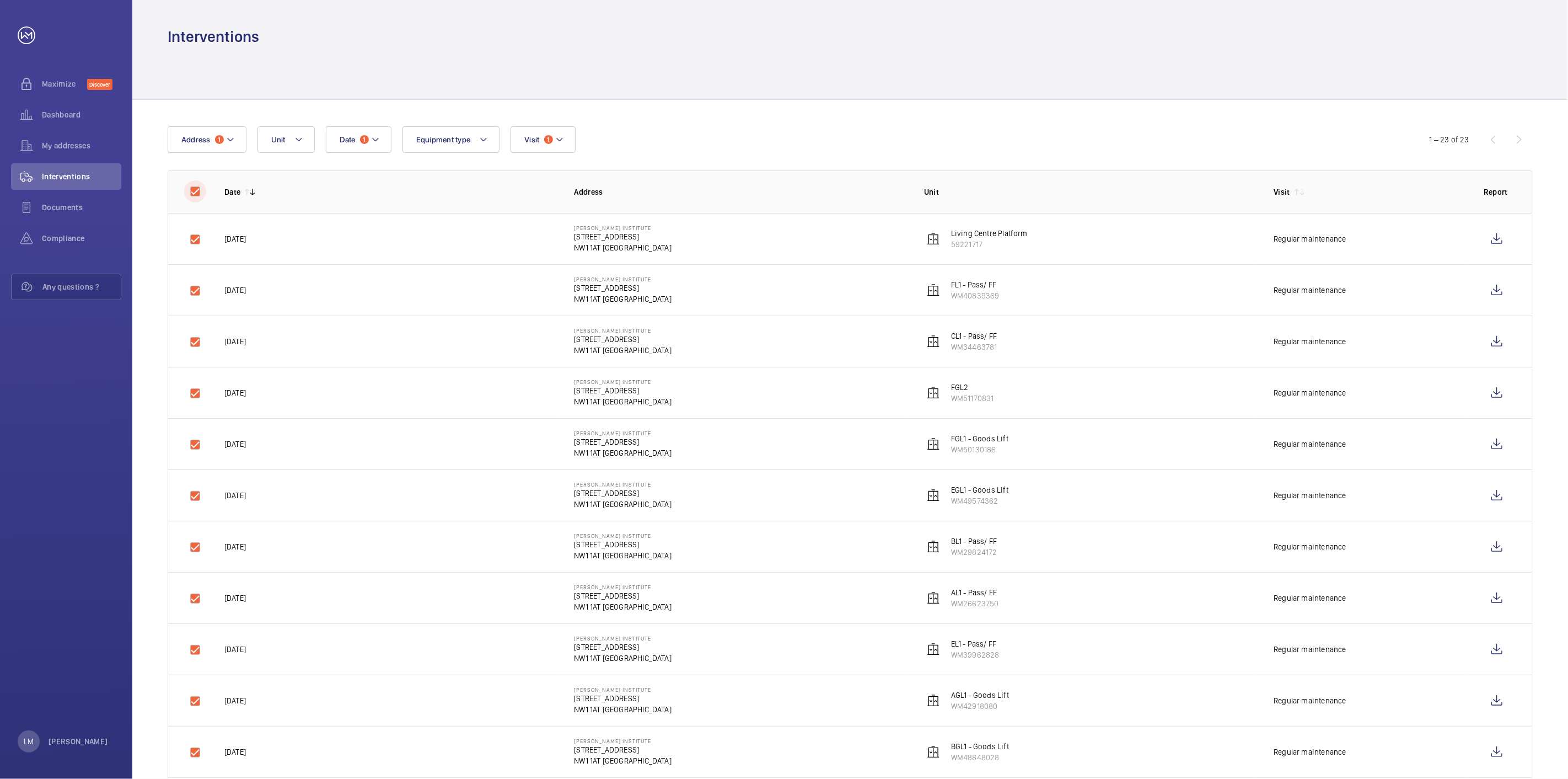
checkbox input "true"
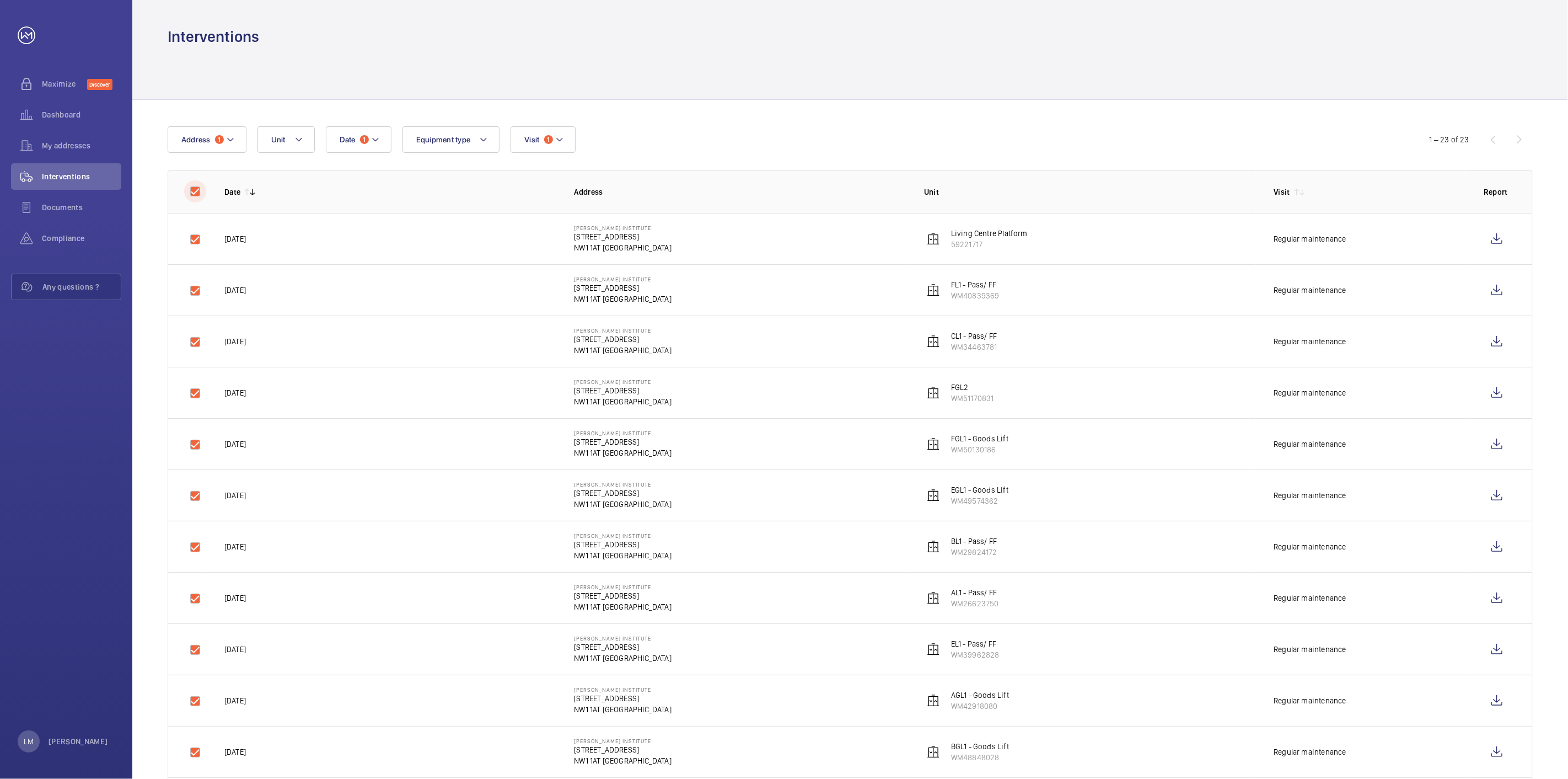
checkbox input "true"
click at [1482, 143] on button "Download 23 reports" at bounding box center [1485, 139] width 97 height 26
